Goal: Information Seeking & Learning: Learn about a topic

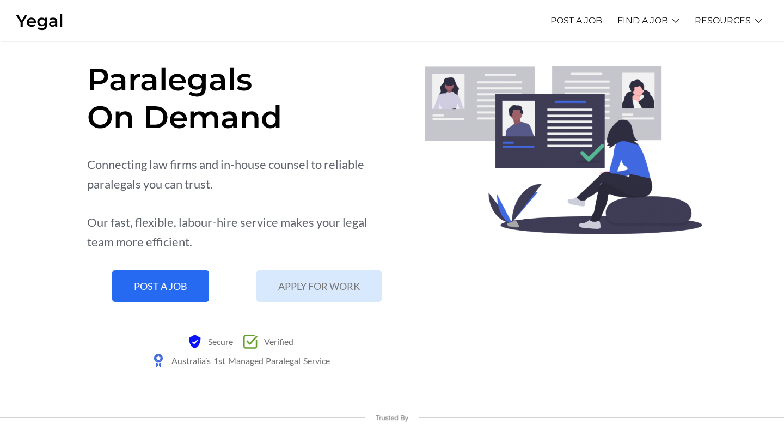
scroll to position [30, 0]
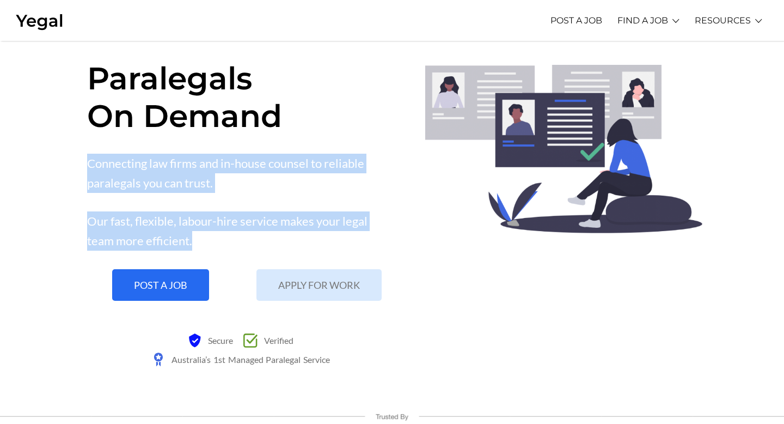
drag, startPoint x: 72, startPoint y: 157, endPoint x: 191, endPoint y: 237, distance: 143.0
click at [191, 237] on section "Paralegals On Demand Connecting law firms and in-house counsel to reliable para…" at bounding box center [392, 211] width 784 height 401
click at [191, 237] on div "Our fast, flexible, labour-hire service makes your legal team more efficient." at bounding box center [239, 230] width 305 height 39
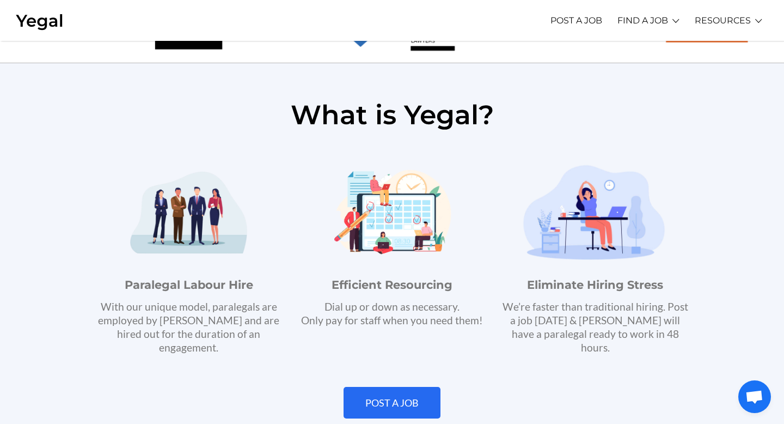
scroll to position [501, 0]
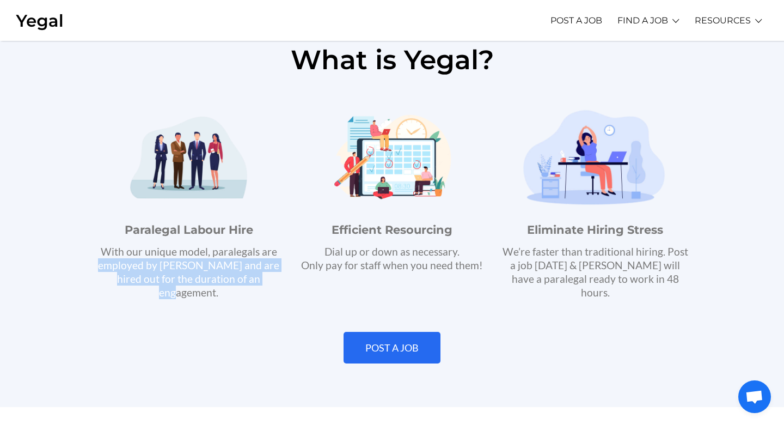
drag, startPoint x: 99, startPoint y: 258, endPoint x: 262, endPoint y: 283, distance: 165.2
click at [262, 283] on p "With our unique model, paralegals are employed by [PERSON_NAME] and are hired o…" at bounding box center [189, 271] width 192 height 54
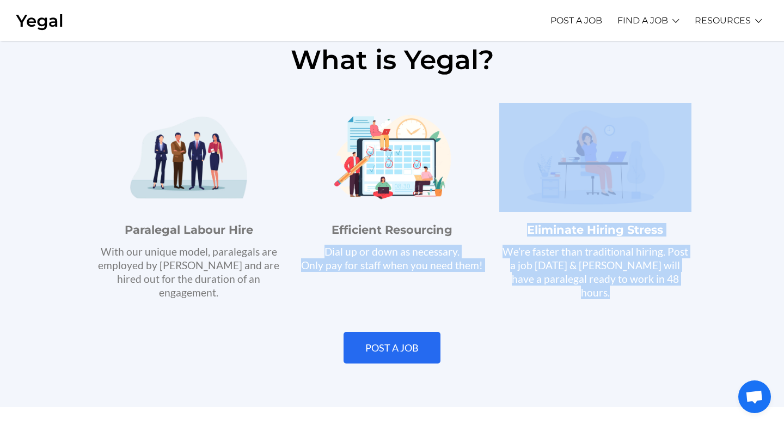
drag, startPoint x: 325, startPoint y: 248, endPoint x: 419, endPoint y: 293, distance: 105.2
click at [419, 293] on div "What is Yegal? Paralegal Labour Hire With our unique model, paralegals are empl…" at bounding box center [392, 207] width 621 height 344
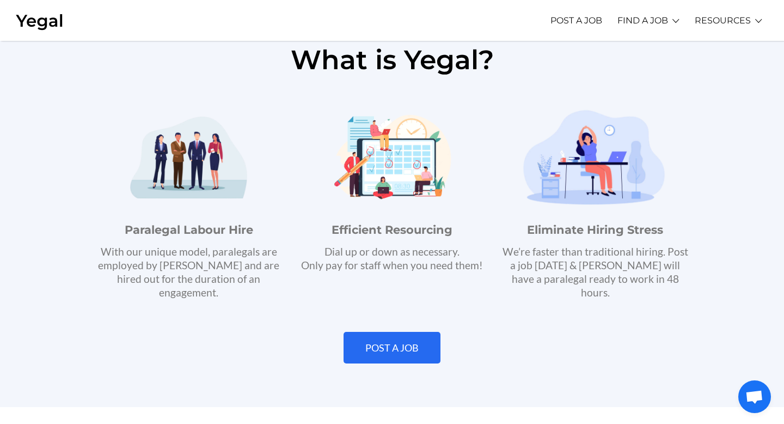
click at [485, 281] on div "Efficient Resourcing Dial up or down as necessary. Only pay for staff when you …" at bounding box center [391, 200] width 203 height 207
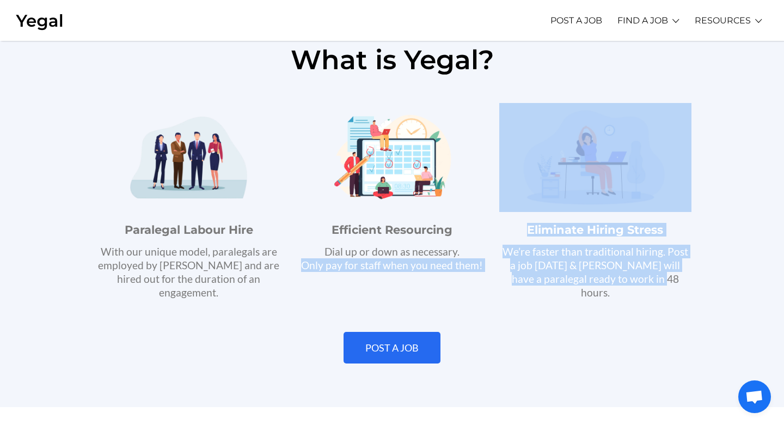
drag, startPoint x: 487, startPoint y: 254, endPoint x: 571, endPoint y: 289, distance: 90.5
click at [571, 289] on div "Paralegal Labour Hire With our unique model, paralegals are employed by [PERSON…" at bounding box center [392, 200] width 610 height 207
click at [571, 289] on div "Eliminate Hiring Stress We’re faster than traditional hiring. Post a job [DATE]…" at bounding box center [595, 200] width 203 height 207
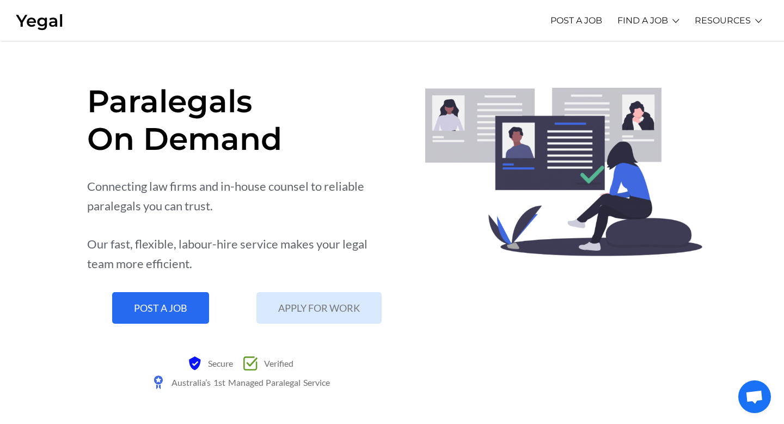
scroll to position [0, 0]
